Goal: Information Seeking & Learning: Find specific fact

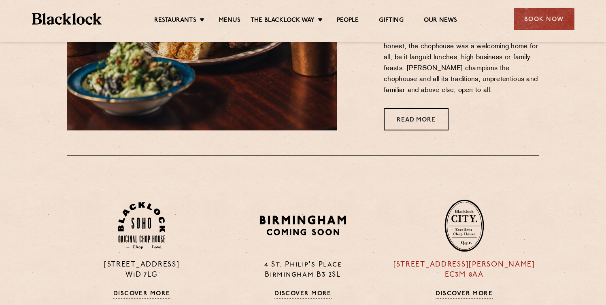
scroll to position [435, 0]
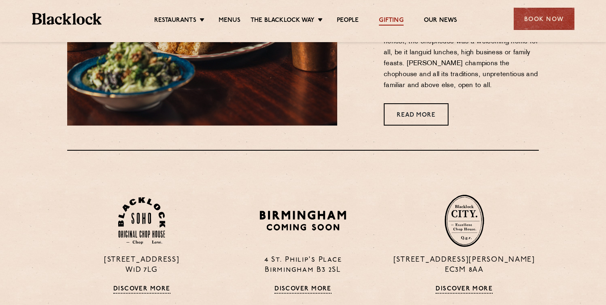
click at [387, 25] on link "Gifting" at bounding box center [391, 21] width 24 height 9
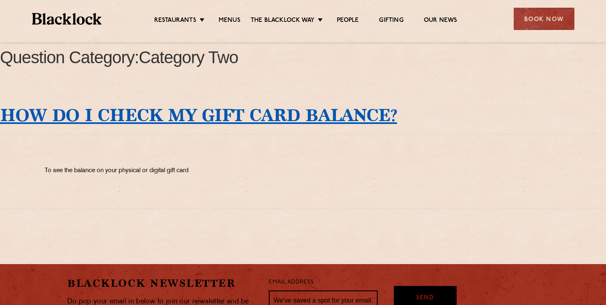
click at [147, 112] on link "How do I check my Gift Card balance?" at bounding box center [198, 115] width 397 height 18
